Goal: Navigation & Orientation: Find specific page/section

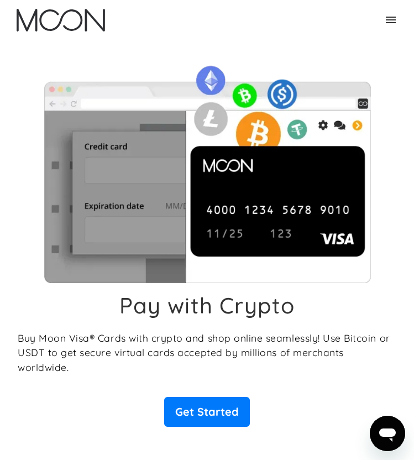
click at [393, 21] on icon at bounding box center [390, 19] width 13 height 13
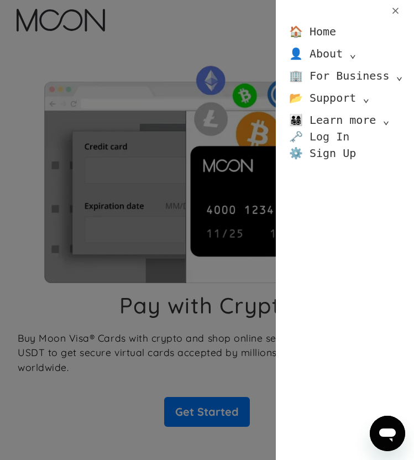
click at [320, 137] on link "🗝️ Log In" at bounding box center [319, 136] width 60 height 17
